Goal: Task Accomplishment & Management: Use online tool/utility

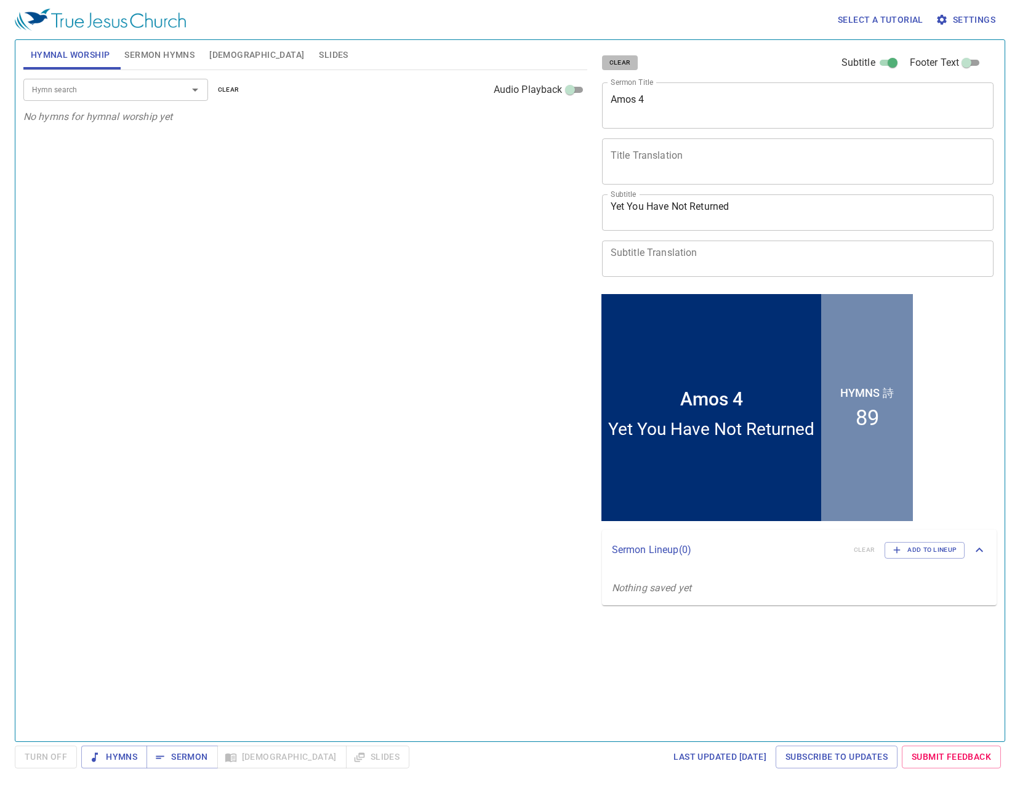
click at [623, 63] on span "clear" at bounding box center [620, 62] width 22 height 11
click at [177, 53] on span "Sermon Hymns" at bounding box center [159, 54] width 70 height 15
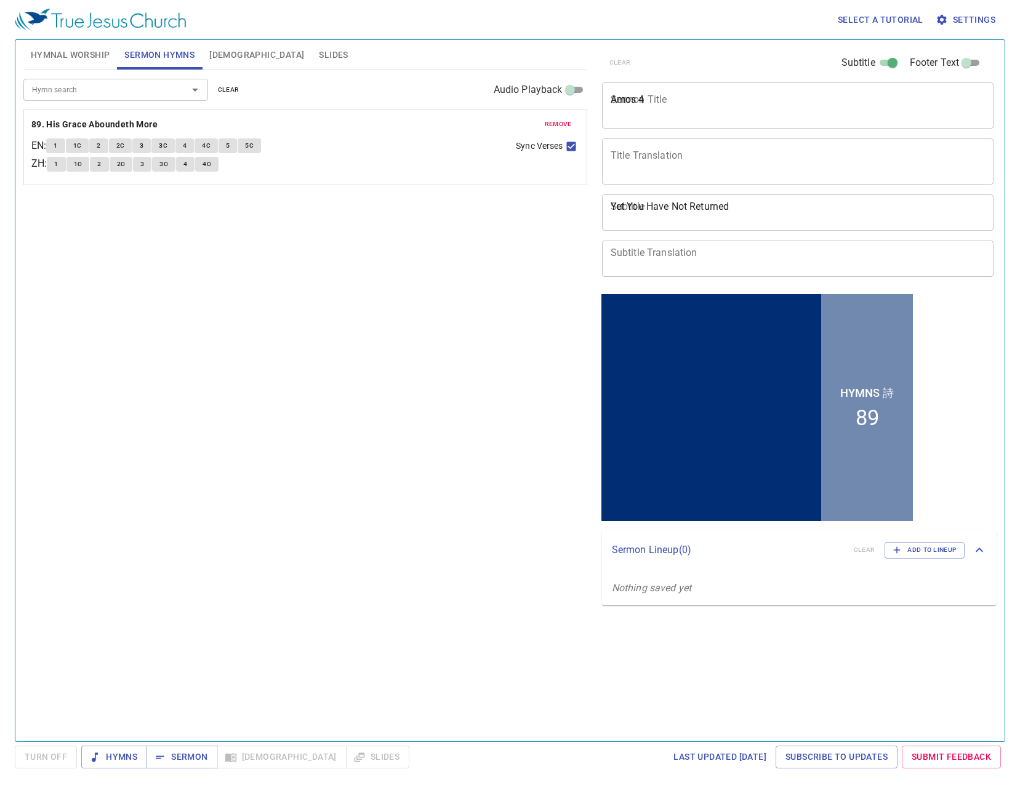
click at [233, 91] on span "clear" at bounding box center [229, 89] width 22 height 11
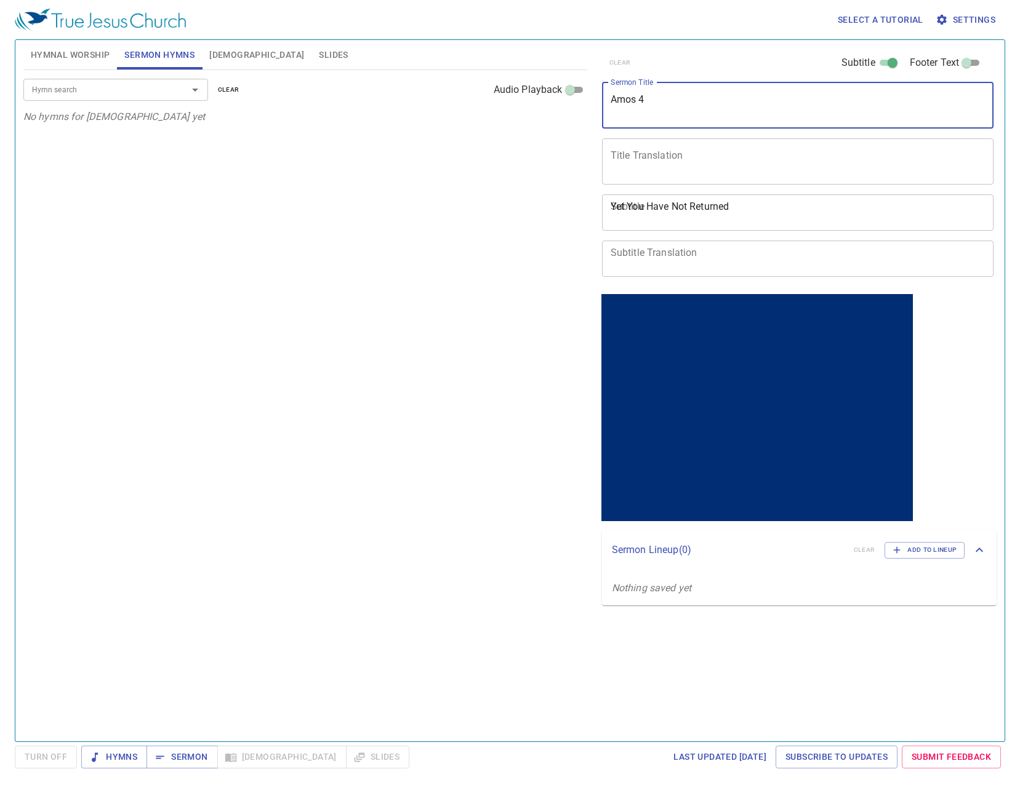
click at [655, 103] on textarea "Amos 4" at bounding box center [797, 105] width 375 height 23
type textarea "[DEMOGRAPHIC_DATA] Growth"
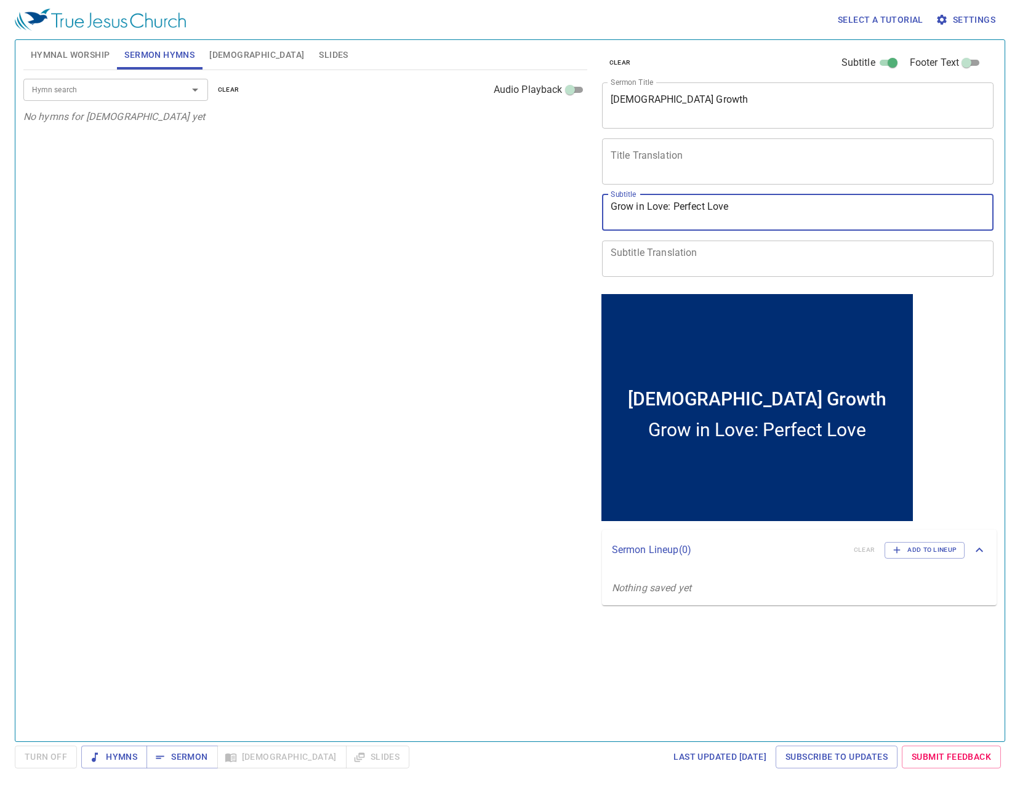
type textarea "Grow in Love: Perfect Love"
click at [114, 78] on div "Hymn search Hymn search clear Audio Playback" at bounding box center [305, 89] width 564 height 39
click at [113, 92] on input "Hymn search" at bounding box center [97, 89] width 141 height 14
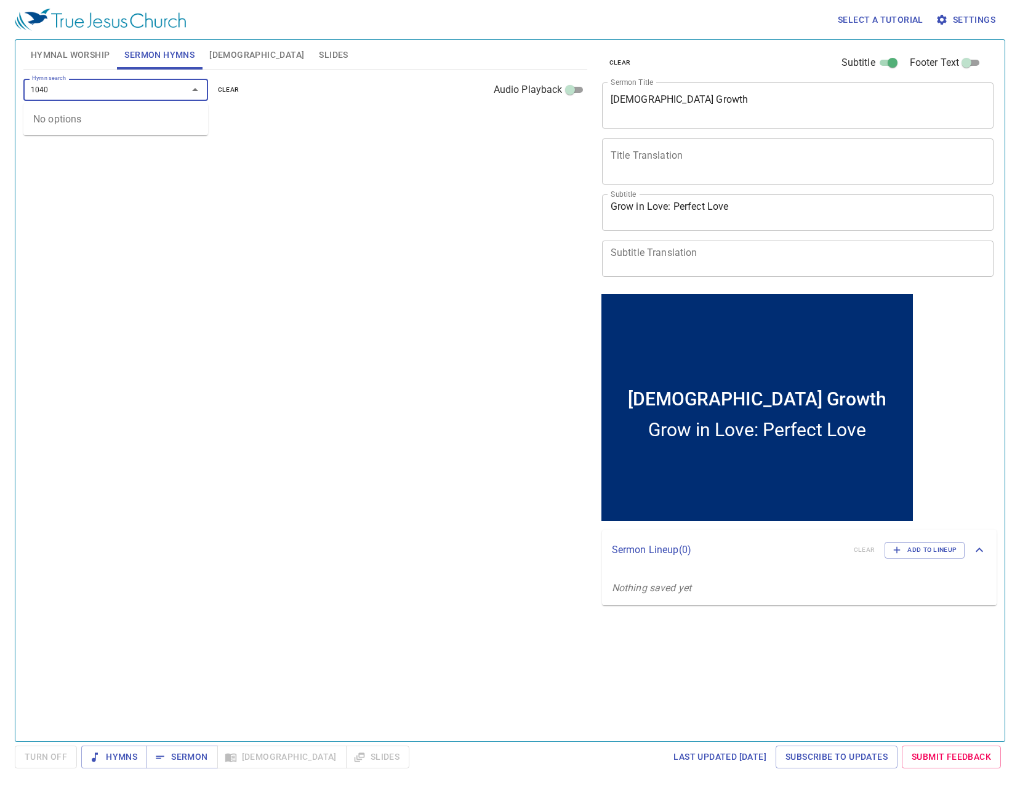
type input "104"
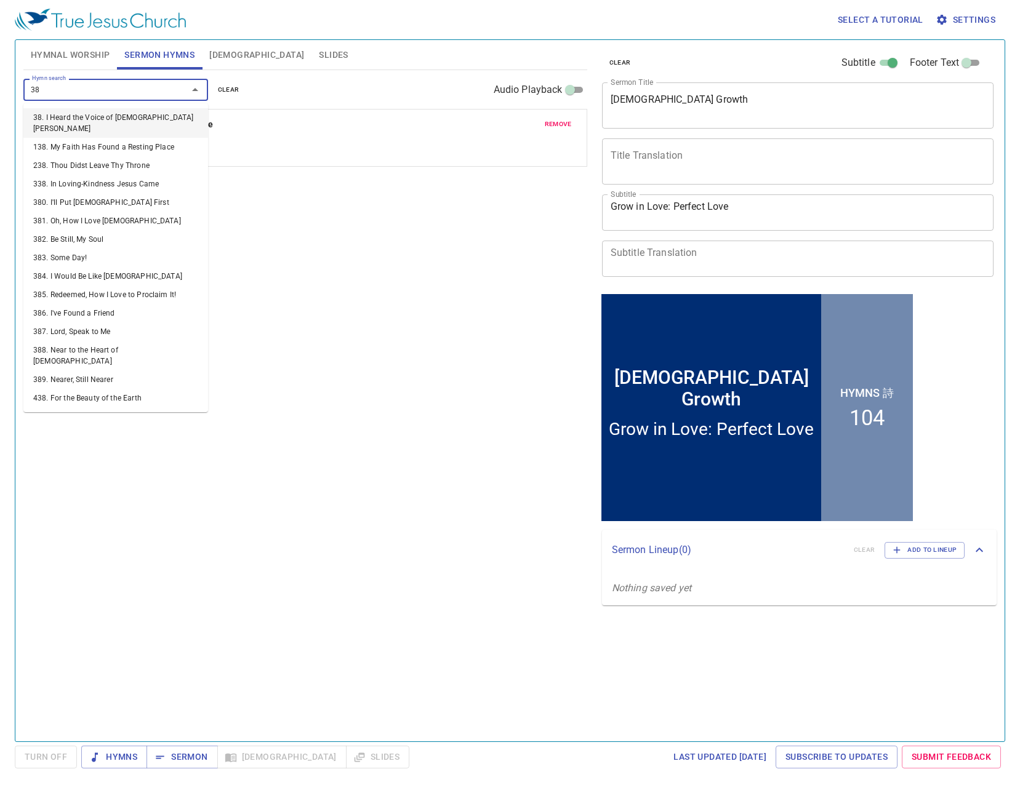
type input "381"
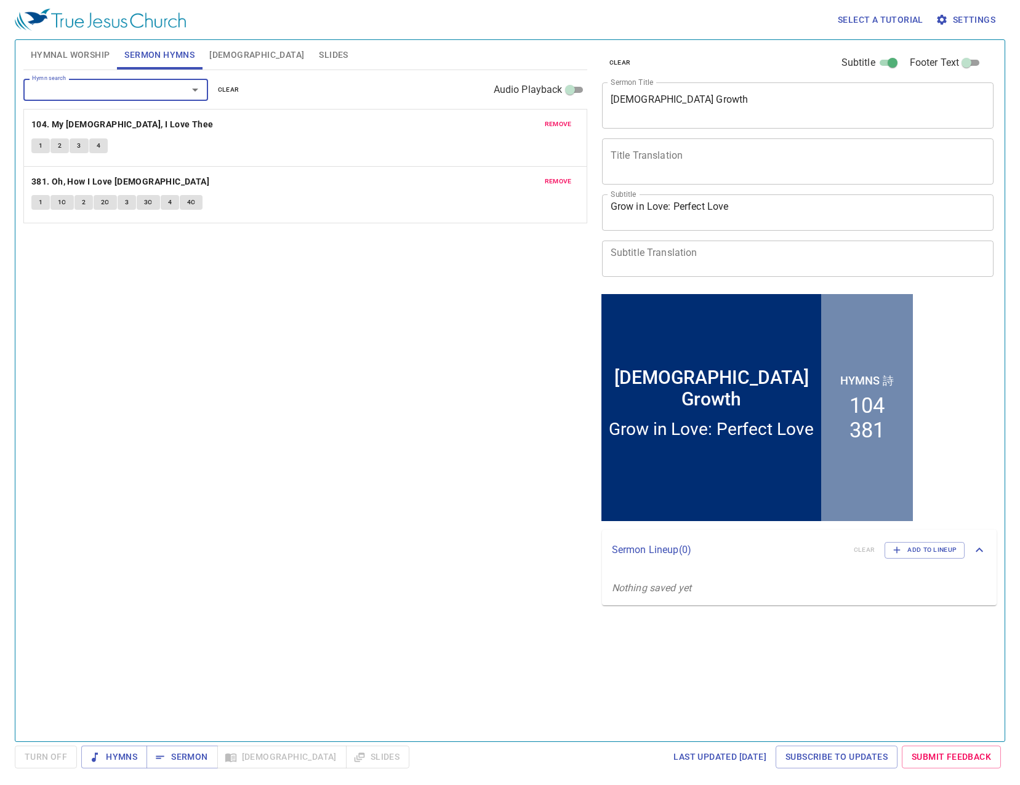
drag, startPoint x: 166, startPoint y: 749, endPoint x: 179, endPoint y: 743, distance: 14.1
click at [167, 748] on button "Sermon" at bounding box center [181, 757] width 71 height 23
click at [319, 54] on span "Slides" at bounding box center [333, 54] width 29 height 15
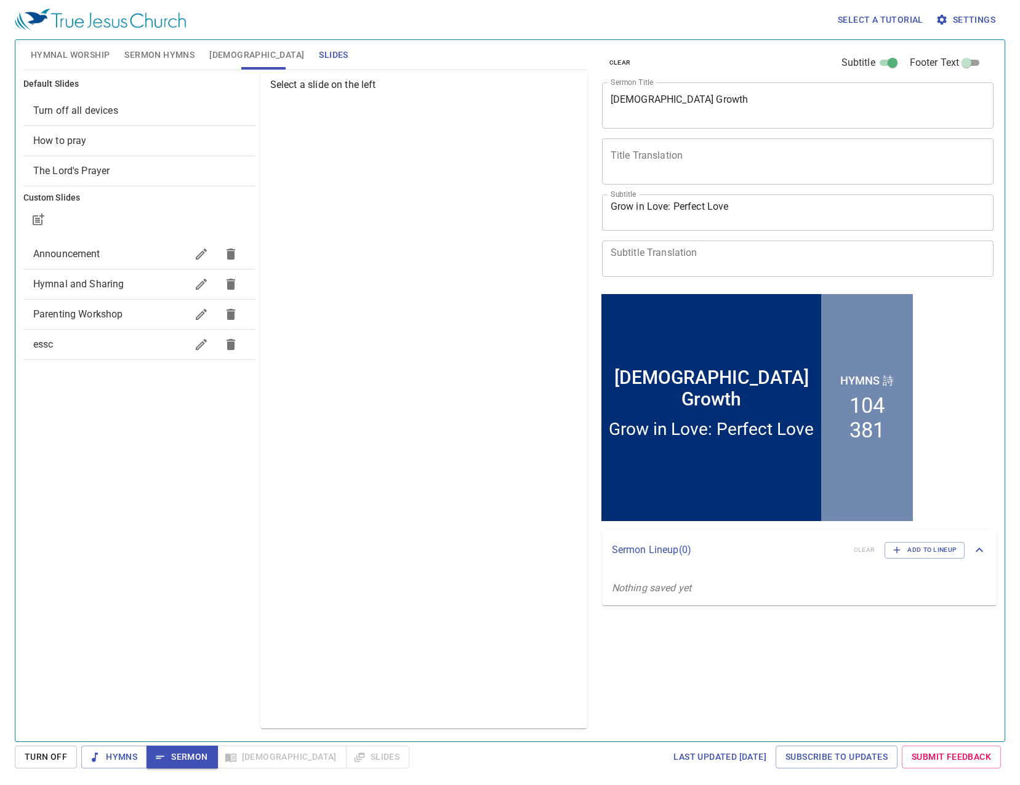
click at [91, 111] on span "Turn off all devices" at bounding box center [75, 111] width 85 height 12
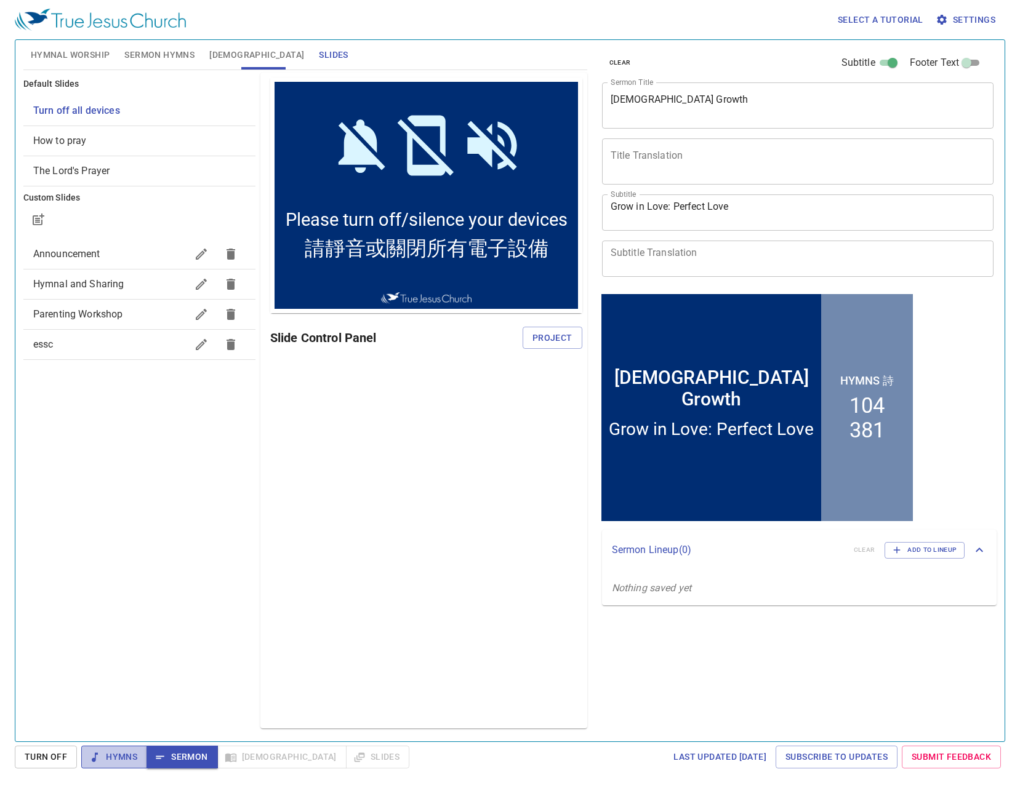
click at [124, 755] on span "Hymns" at bounding box center [114, 757] width 46 height 15
click at [189, 759] on span "Sermon" at bounding box center [181, 757] width 51 height 15
click at [109, 107] on span "Turn off all devices" at bounding box center [76, 111] width 87 height 12
click at [558, 337] on span "Project" at bounding box center [552, 337] width 40 height 15
click at [92, 51] on span "Hymnal Worship" at bounding box center [70, 54] width 79 height 15
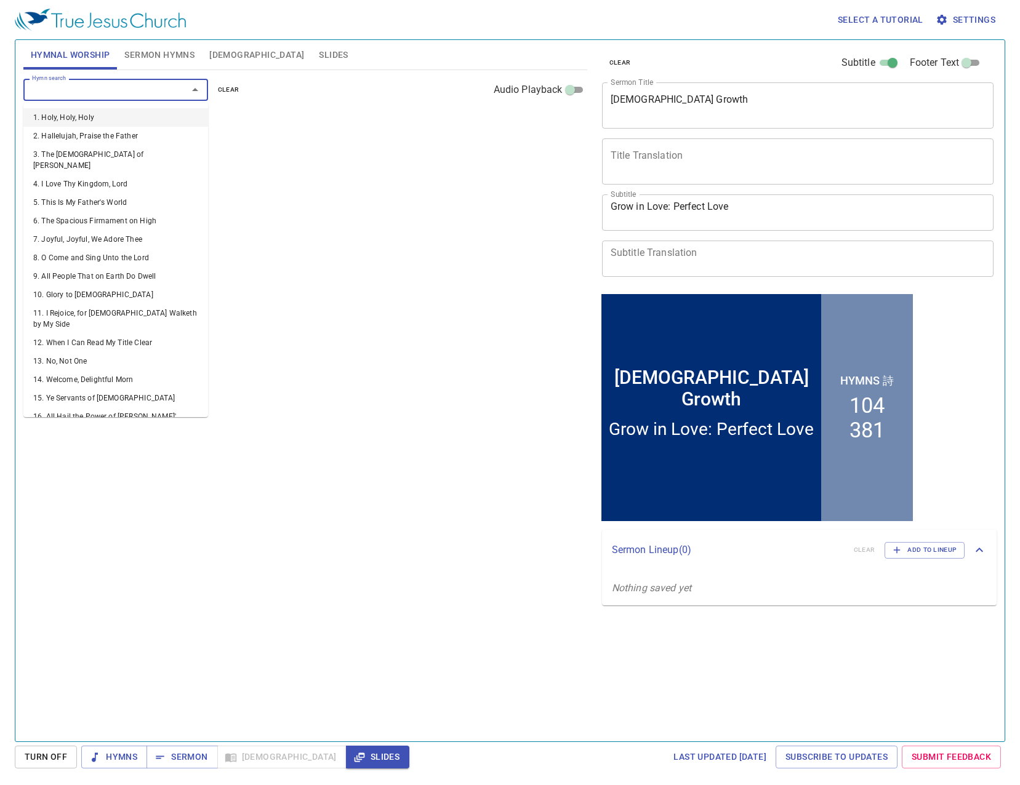
click at [121, 94] on input "Hymn search" at bounding box center [97, 89] width 141 height 14
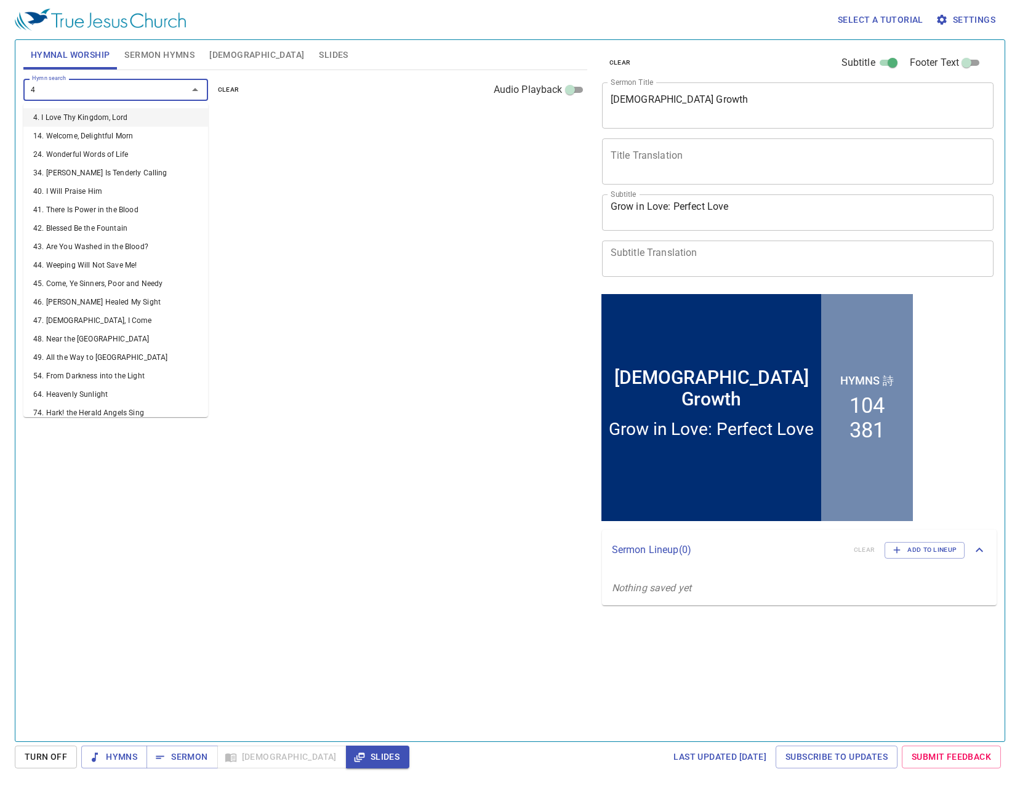
type input "48"
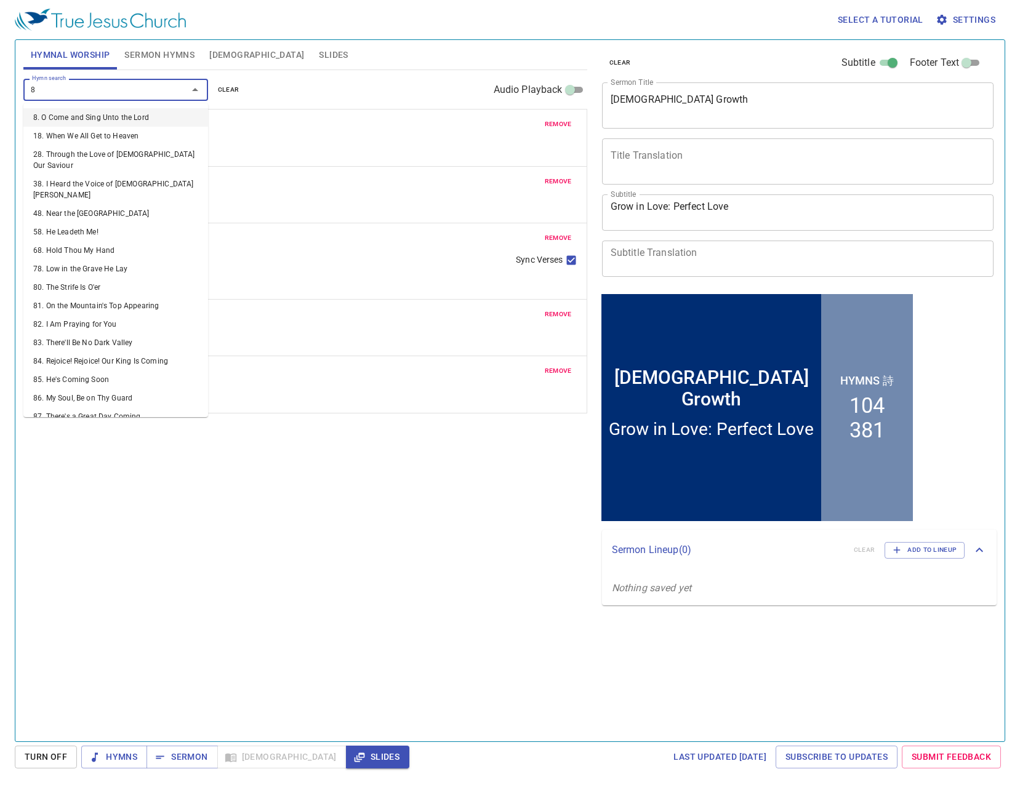
type input "83"
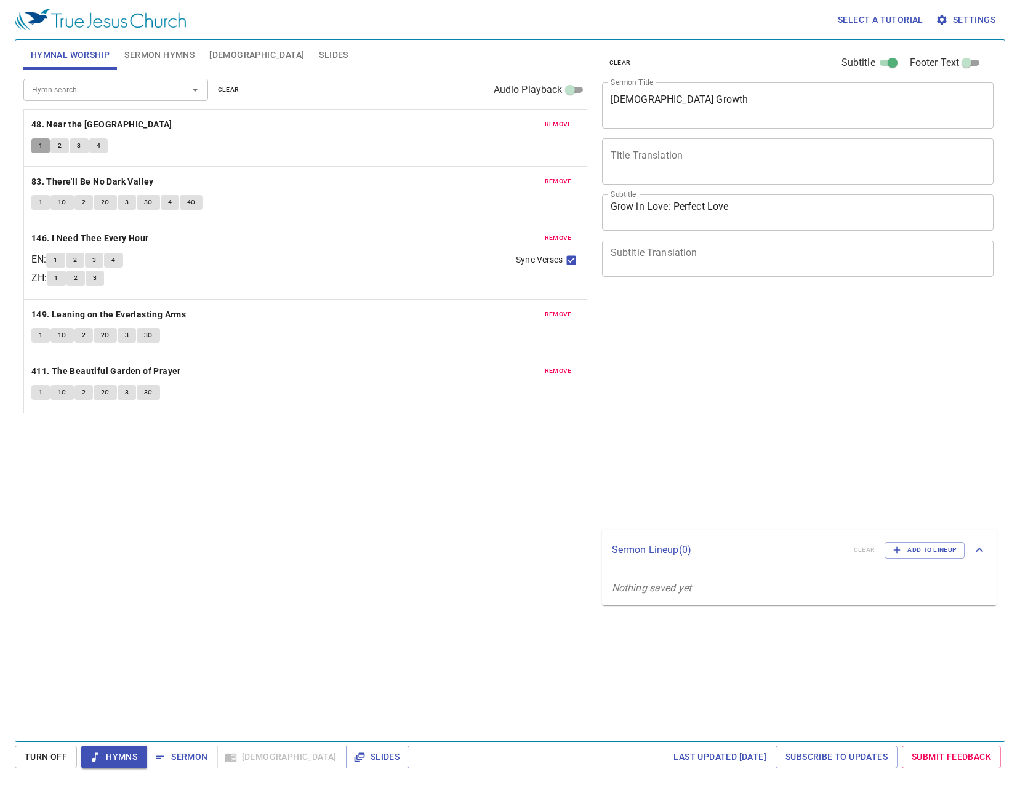
click at [41, 147] on span "1" at bounding box center [41, 145] width 4 height 11
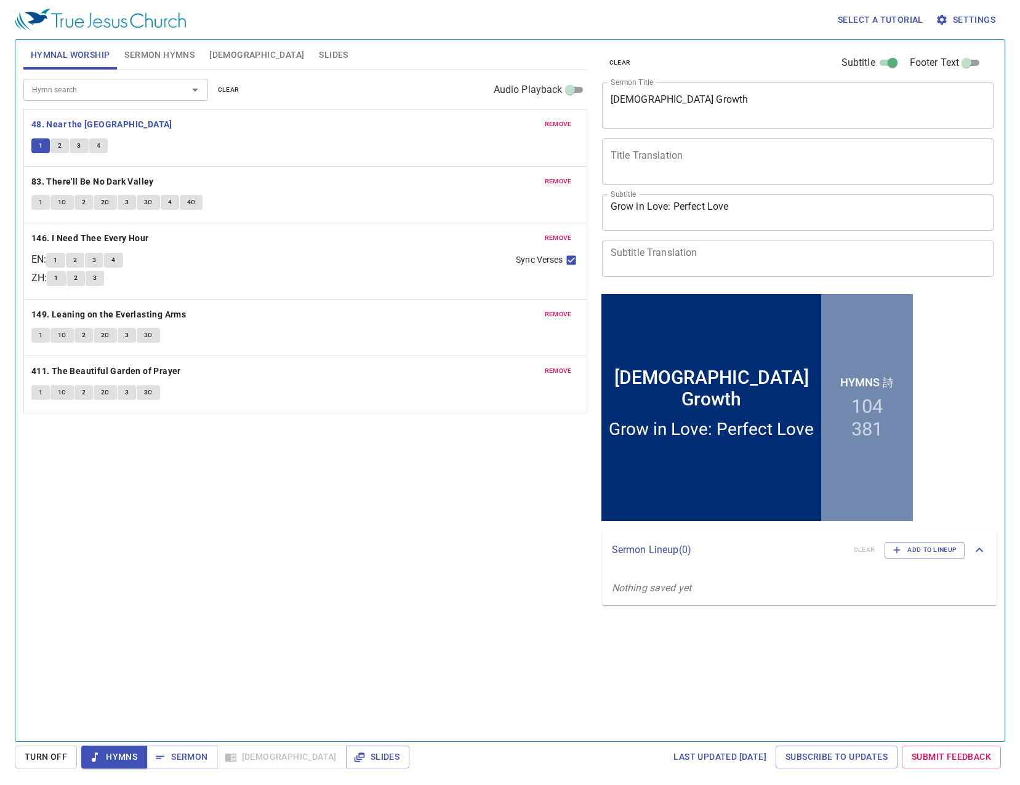
click at [504, 559] on div "Hymn search Hymn search clear Audio Playback remove 48. Near the Cross 1 2 3 4 …" at bounding box center [305, 400] width 564 height 661
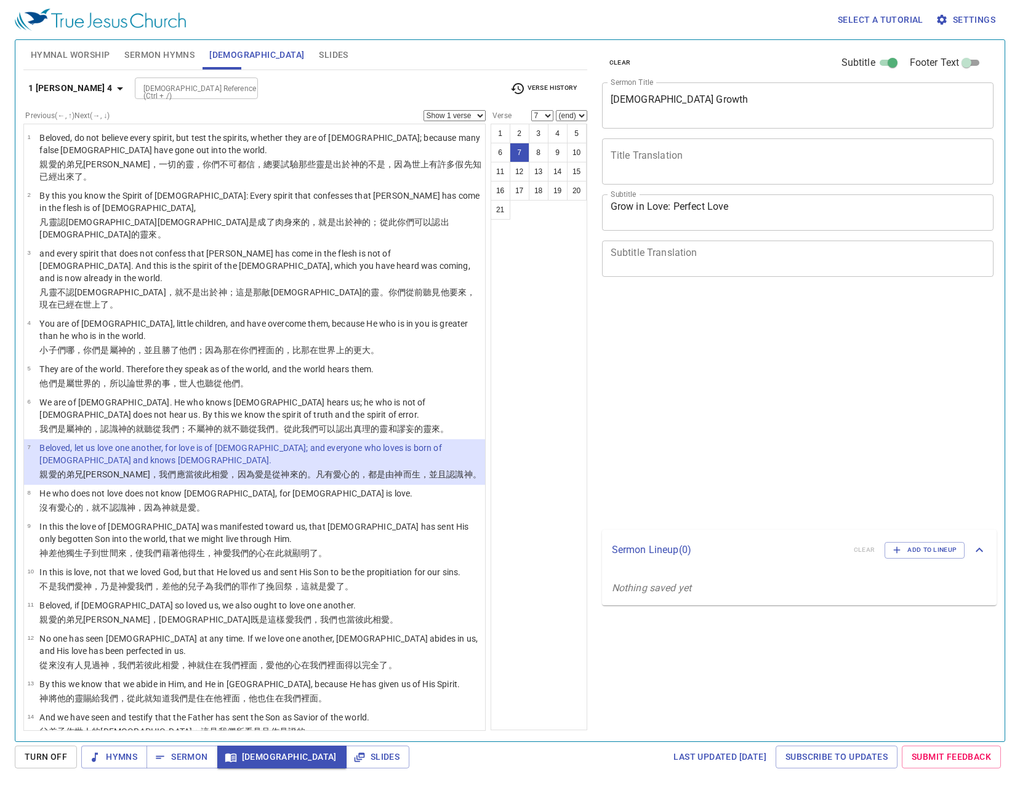
select select "7"
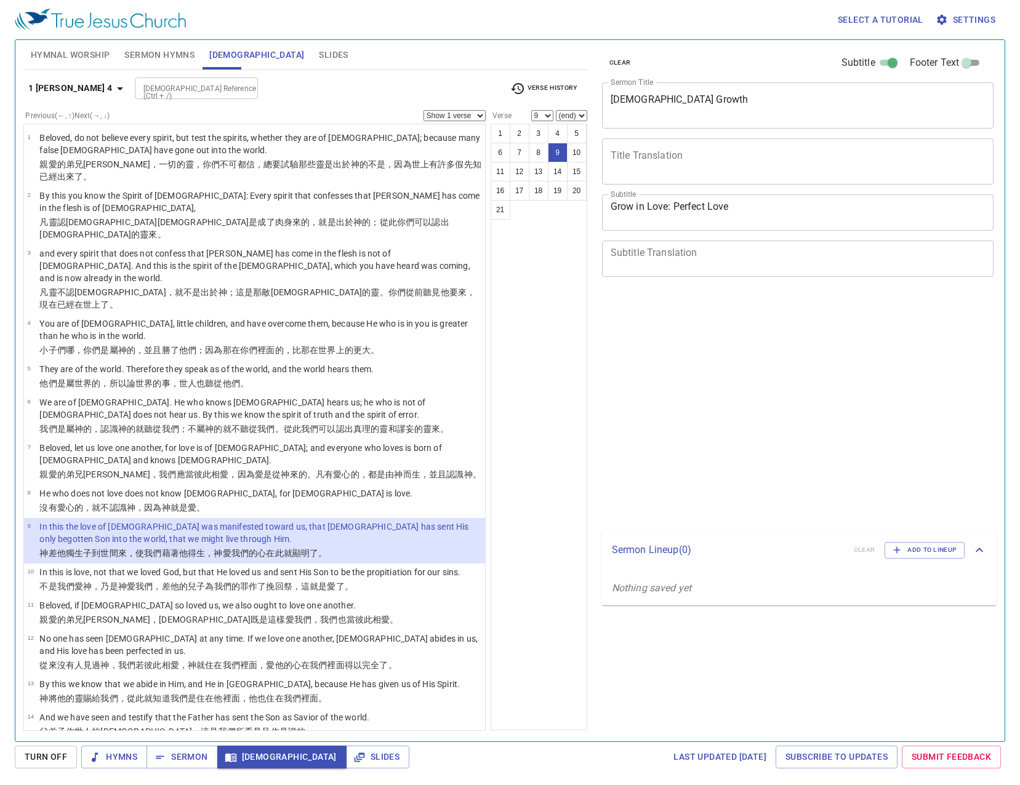
select select "9"
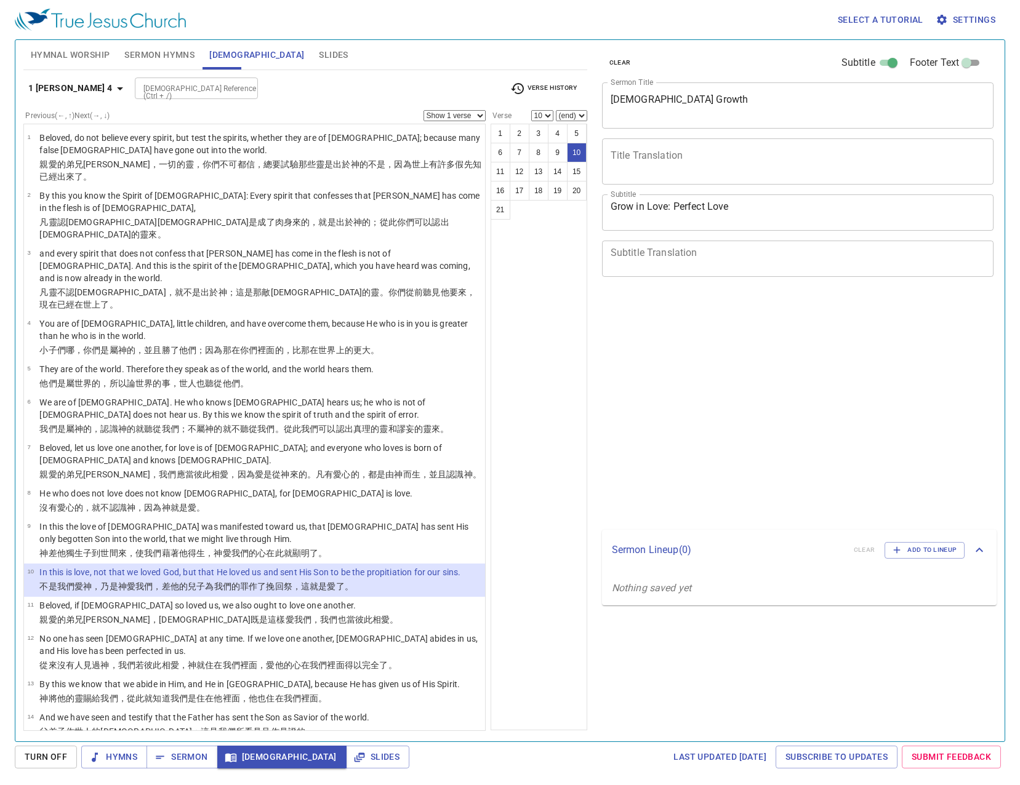
select select "10"
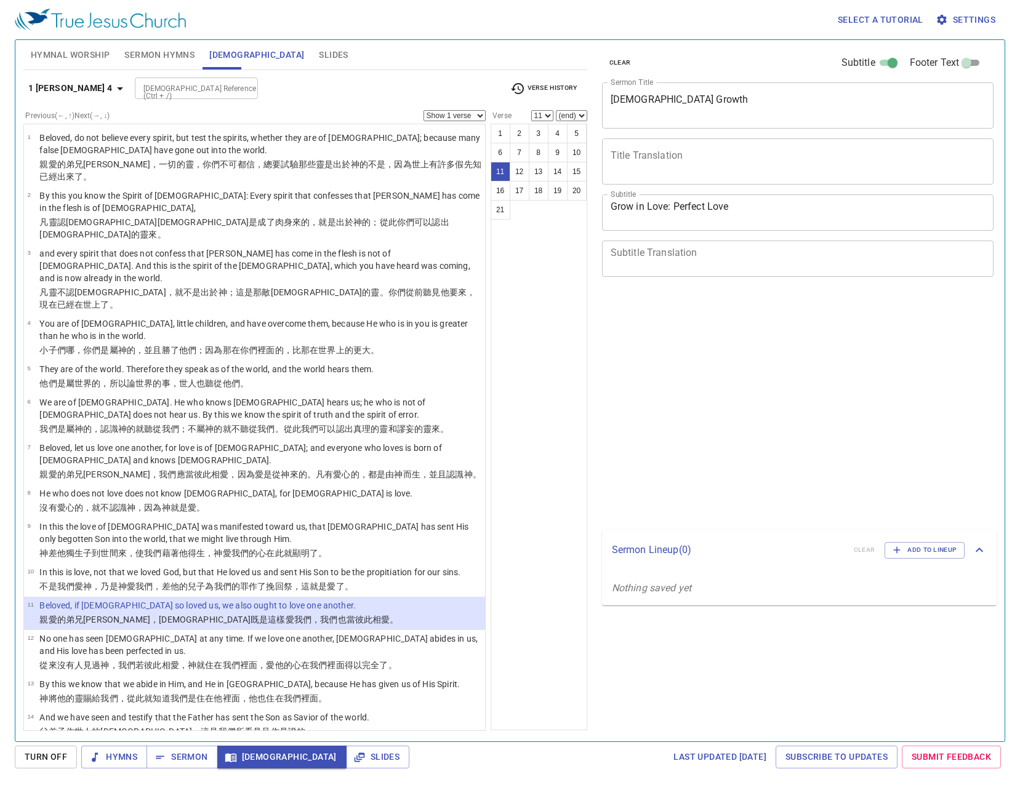
select select "11"
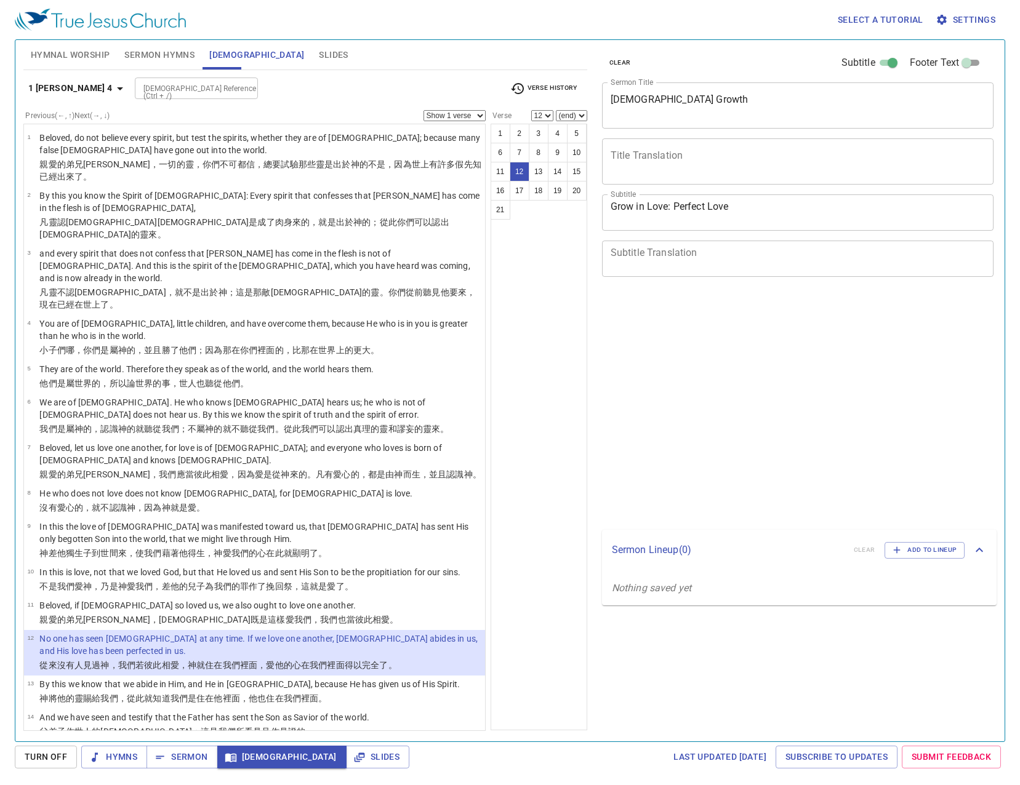
select select "12"
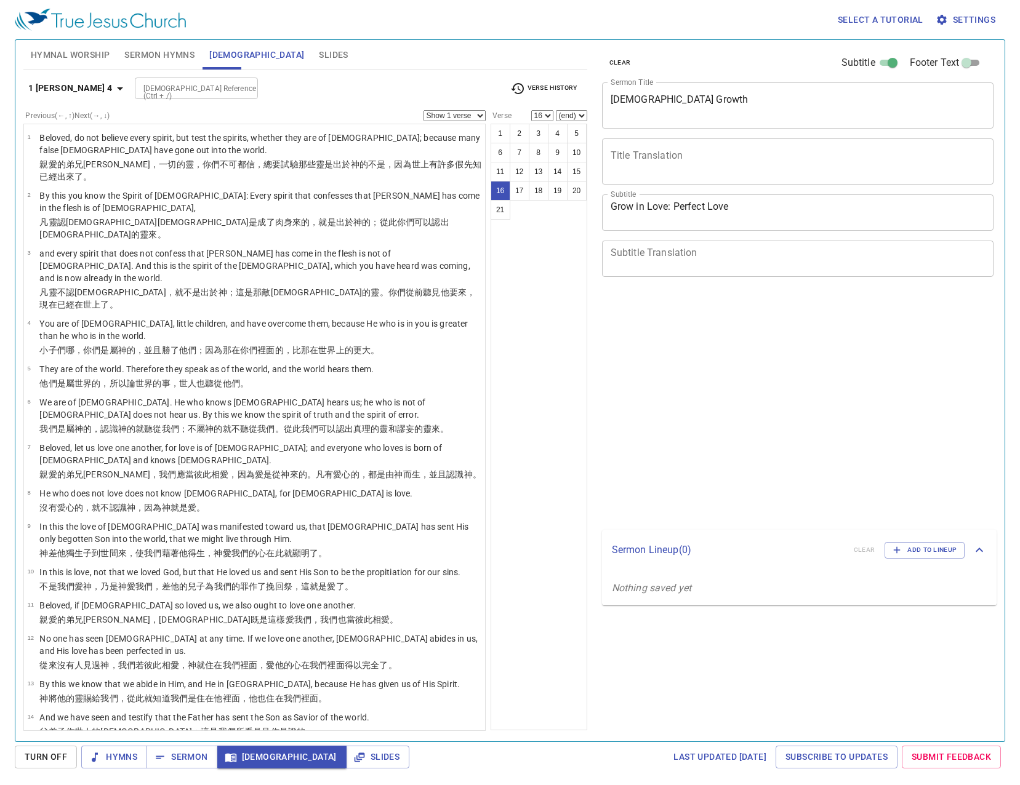
select select "16"
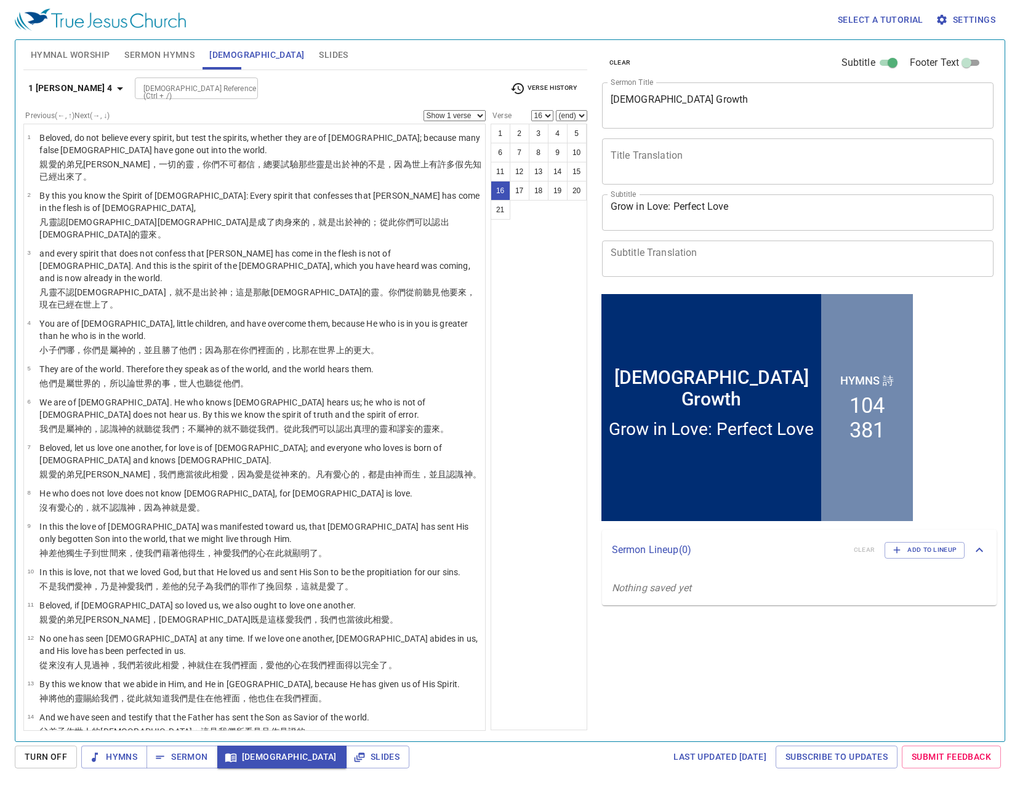
scroll to position [262, 0]
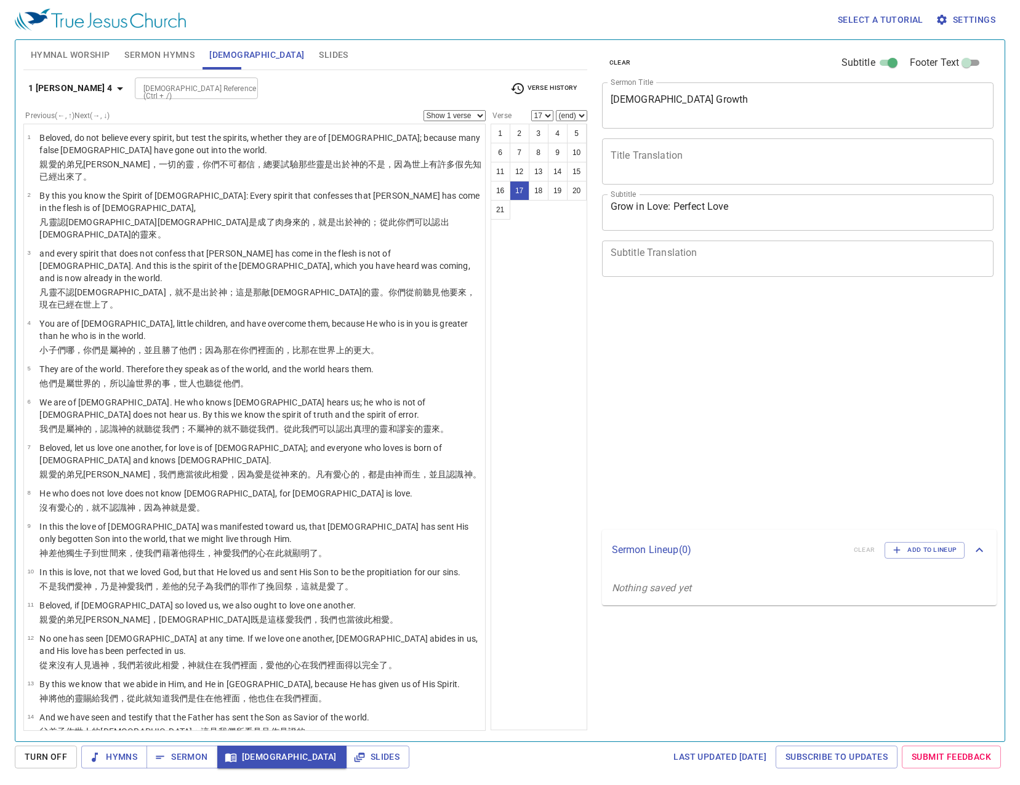
select select "17"
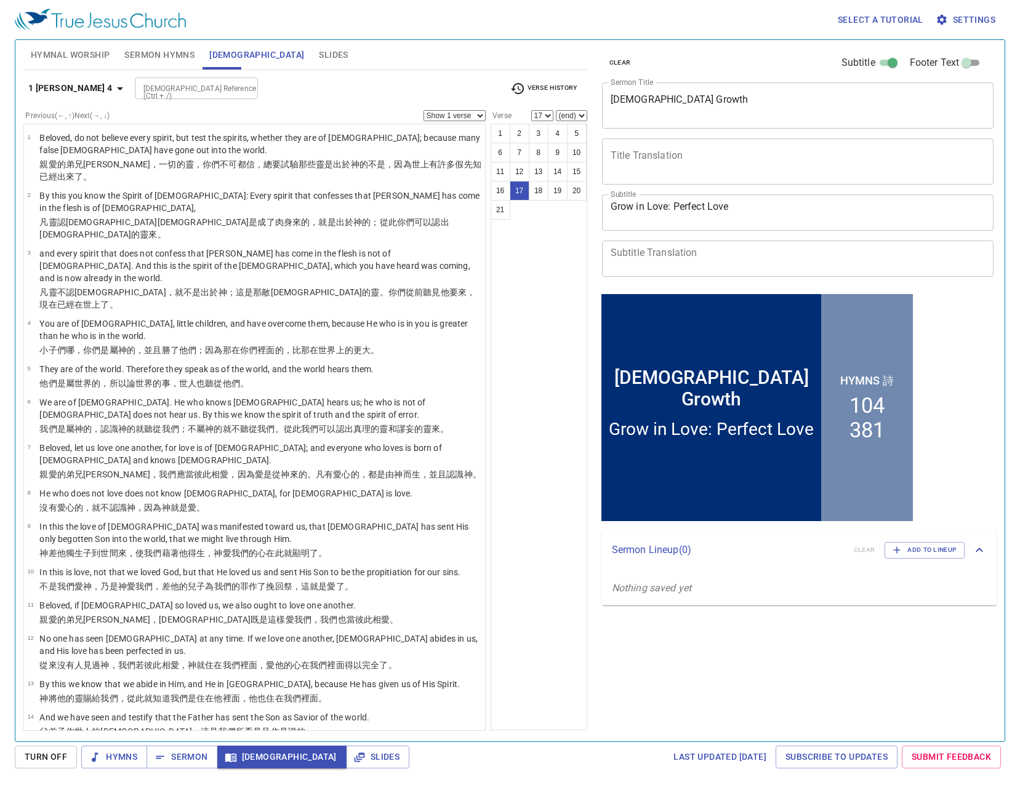
scroll to position [262, 0]
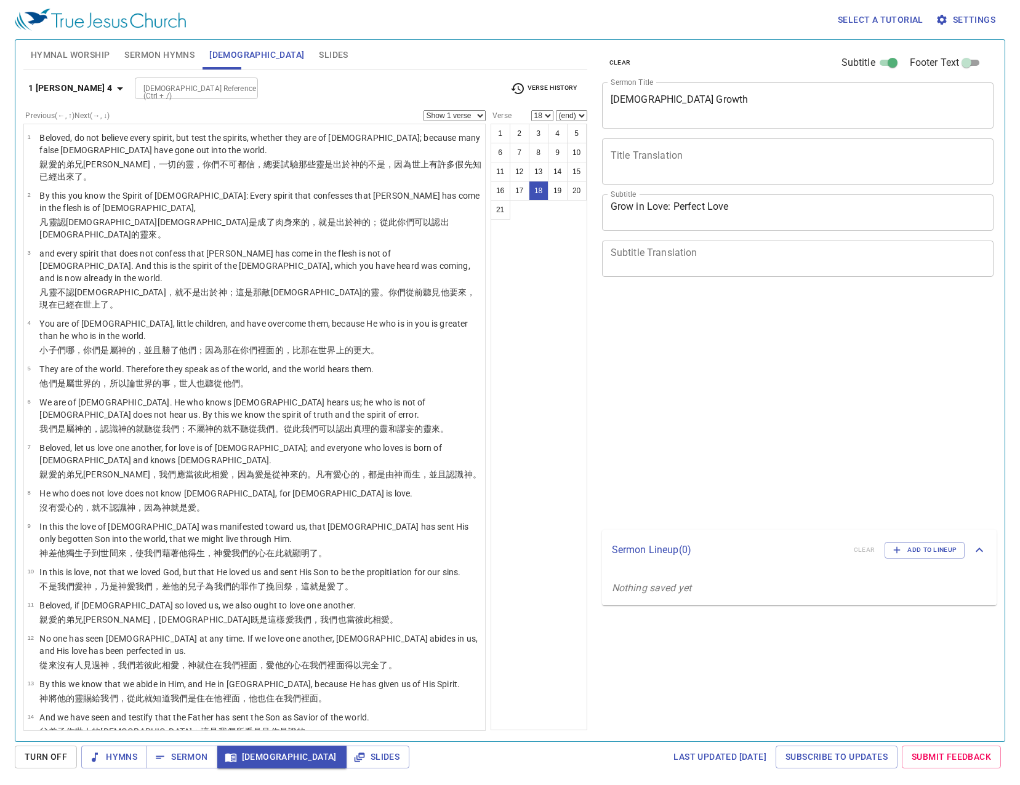
select select "18"
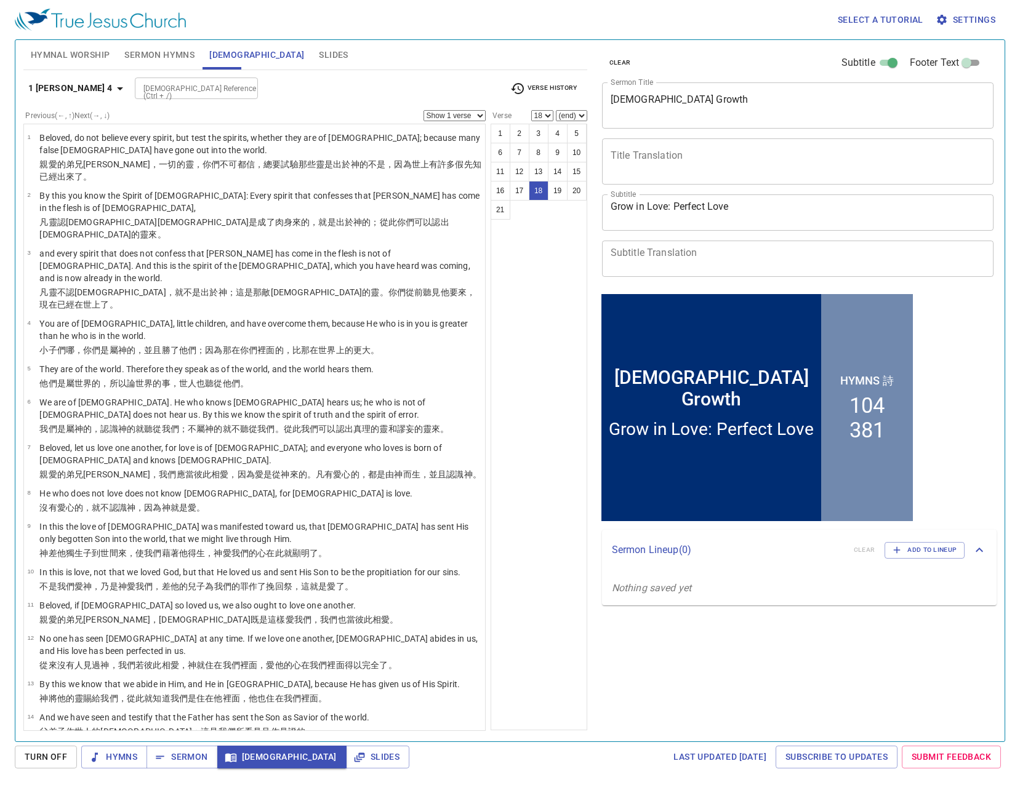
scroll to position [262, 0]
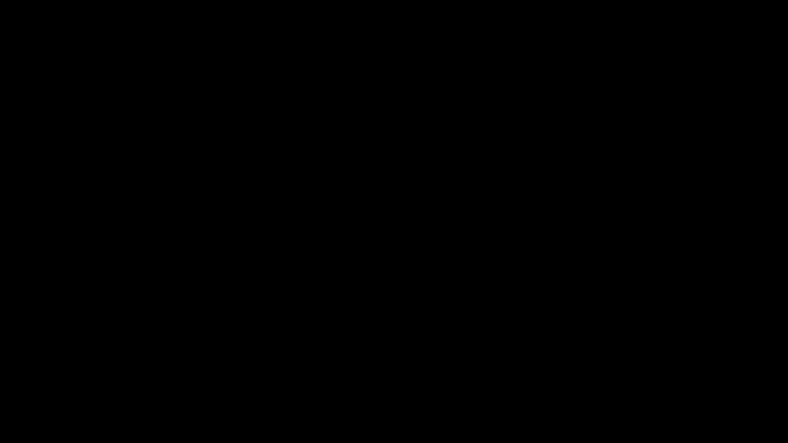
click at [785, 207] on div at bounding box center [394, 221] width 788 height 443
click at [268, 437] on div at bounding box center [394, 221] width 788 height 443
click at [256, 438] on div at bounding box center [394, 221] width 788 height 443
